Goal: Entertainment & Leisure: Consume media (video, audio)

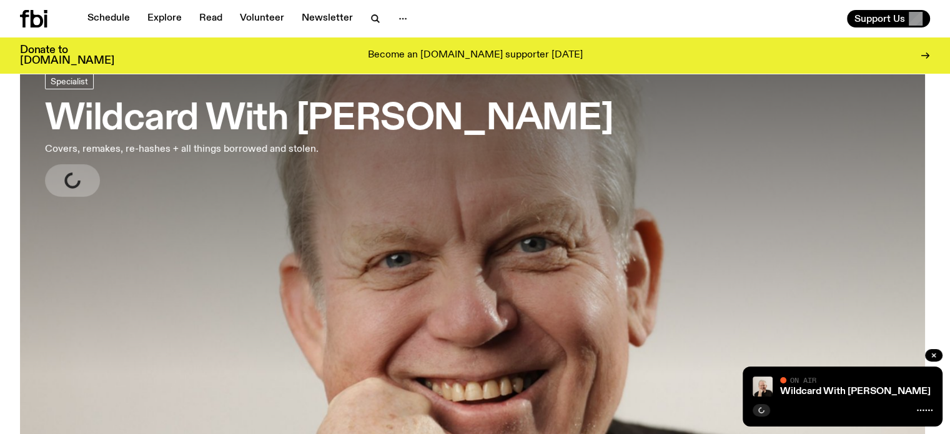
scroll to position [124, 0]
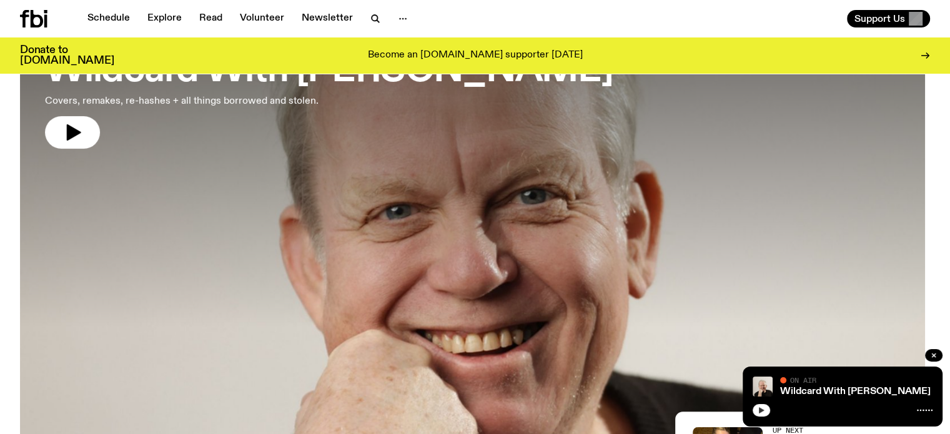
click at [761, 409] on icon "button" at bounding box center [762, 410] width 6 height 6
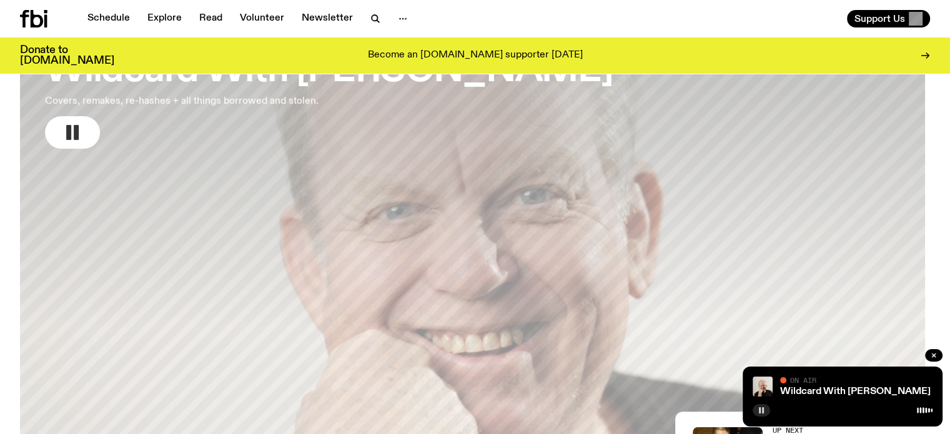
click at [78, 131] on rect "button" at bounding box center [76, 132] width 5 height 15
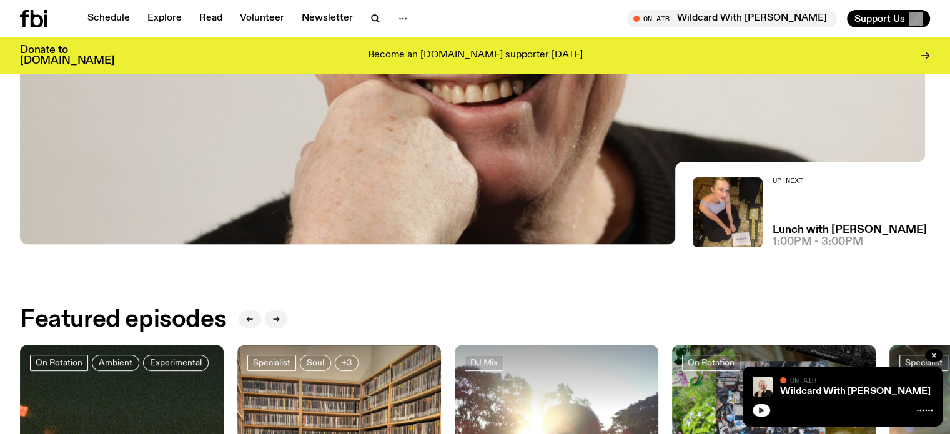
scroll to position [186, 0]
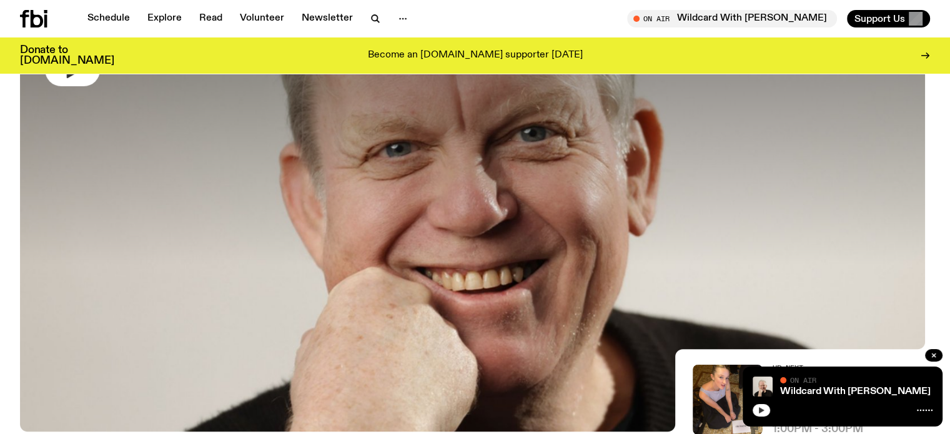
click at [764, 412] on icon "button" at bounding box center [761, 410] width 7 height 7
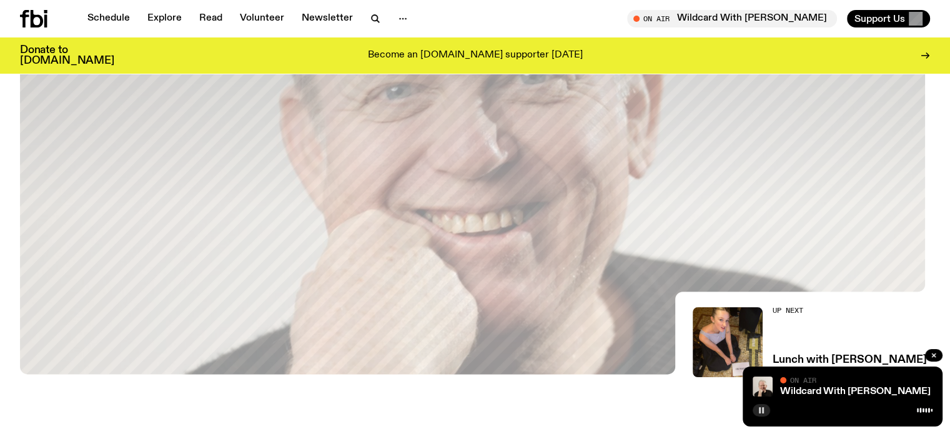
scroll to position [311, 0]
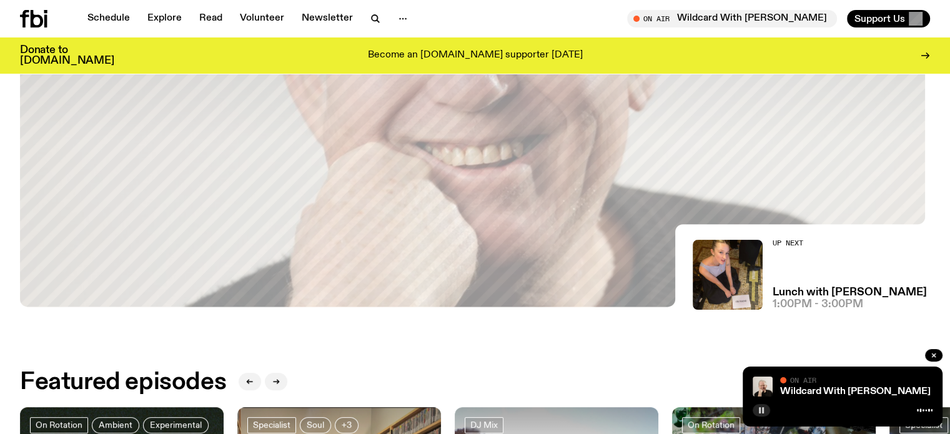
click at [782, 408] on div at bounding box center [843, 409] width 180 height 15
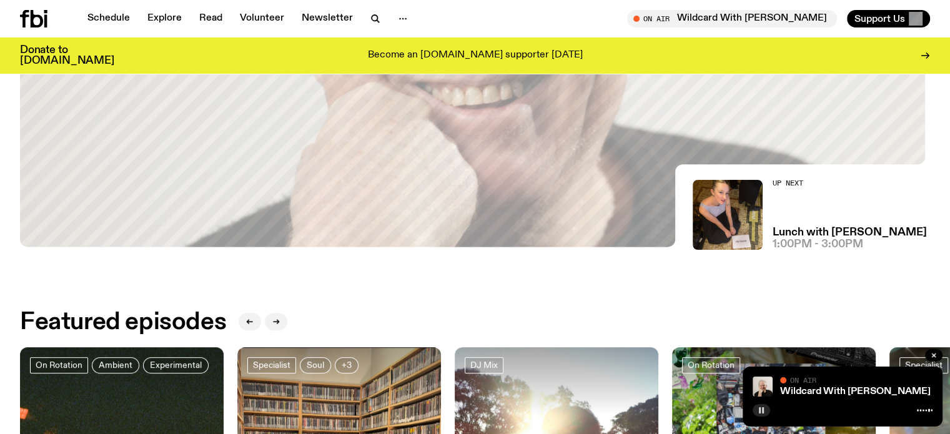
scroll to position [436, 0]
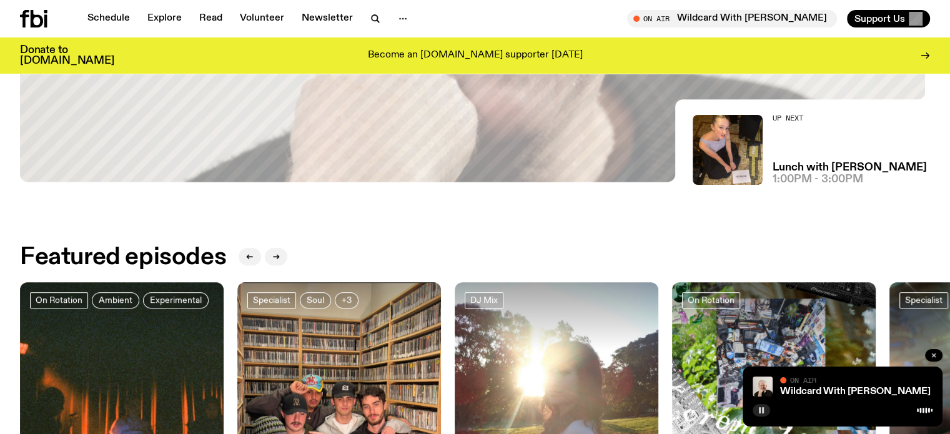
click at [937, 357] on icon "button" at bounding box center [933, 355] width 7 height 7
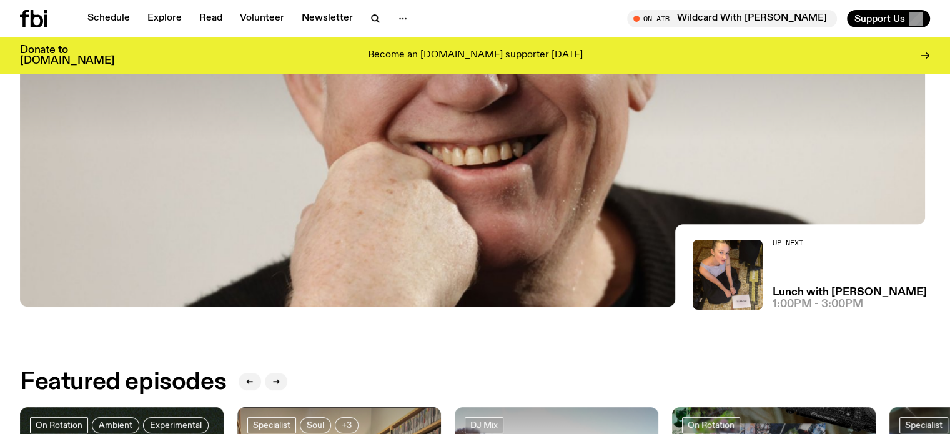
scroll to position [186, 0]
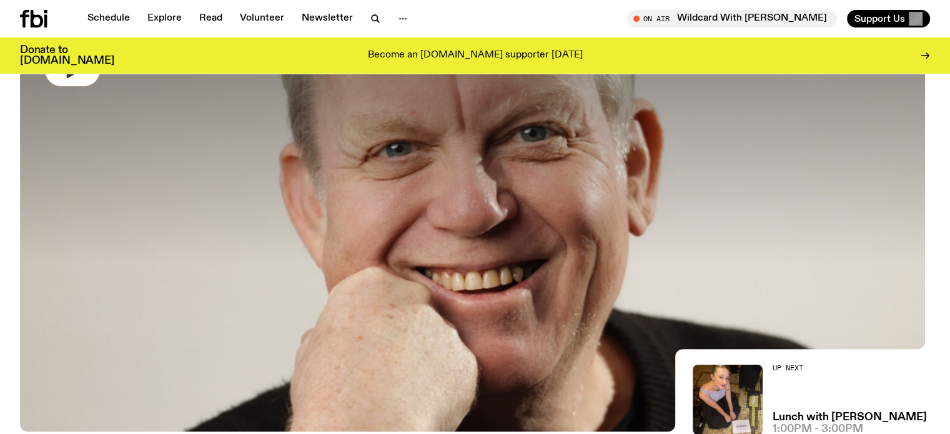
click at [447, 248] on div at bounding box center [475, 93] width 910 height 341
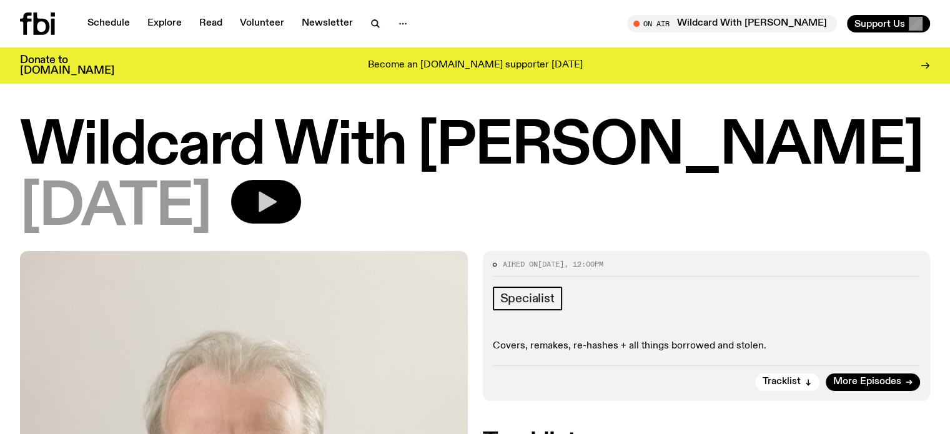
click at [277, 201] on icon "button" at bounding box center [268, 202] width 18 height 21
